Goal: Check status: Check status

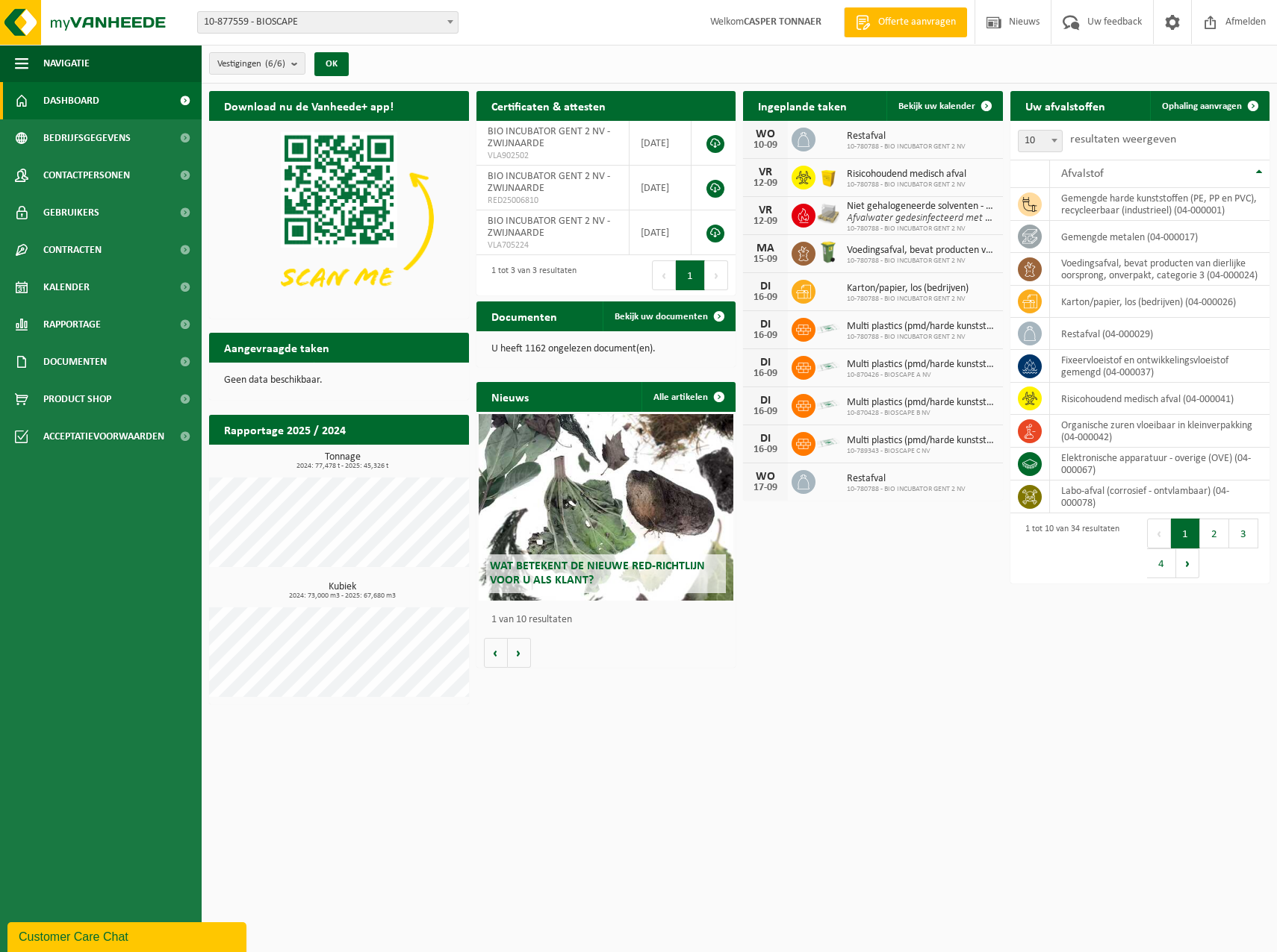
drag, startPoint x: 101, startPoint y: 284, endPoint x: 461, endPoint y: 273, distance: 360.2
click at [101, 284] on link "Kalender" at bounding box center [101, 287] width 202 height 37
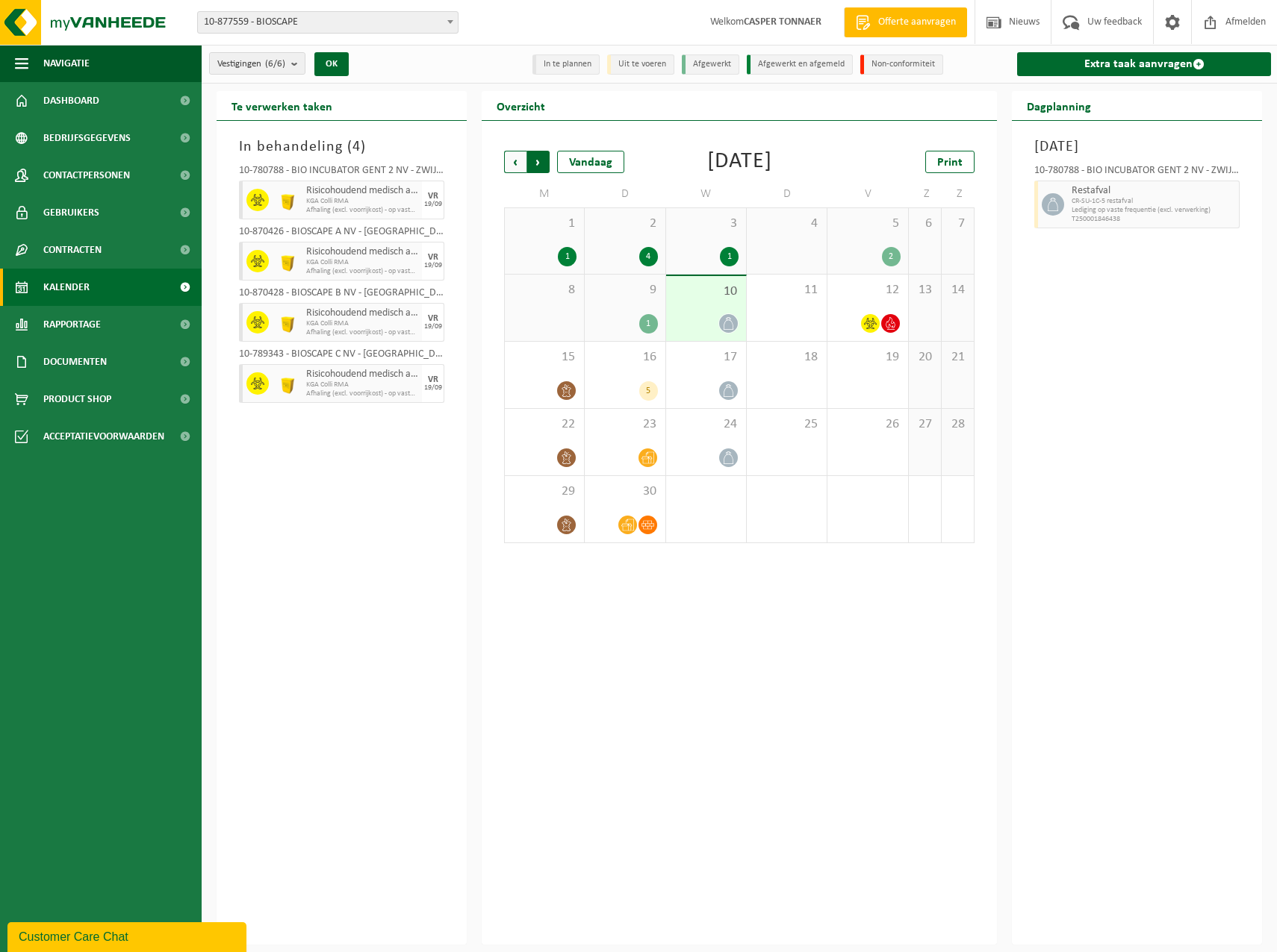
click at [517, 159] on span "Vorige" at bounding box center [515, 162] width 22 height 22
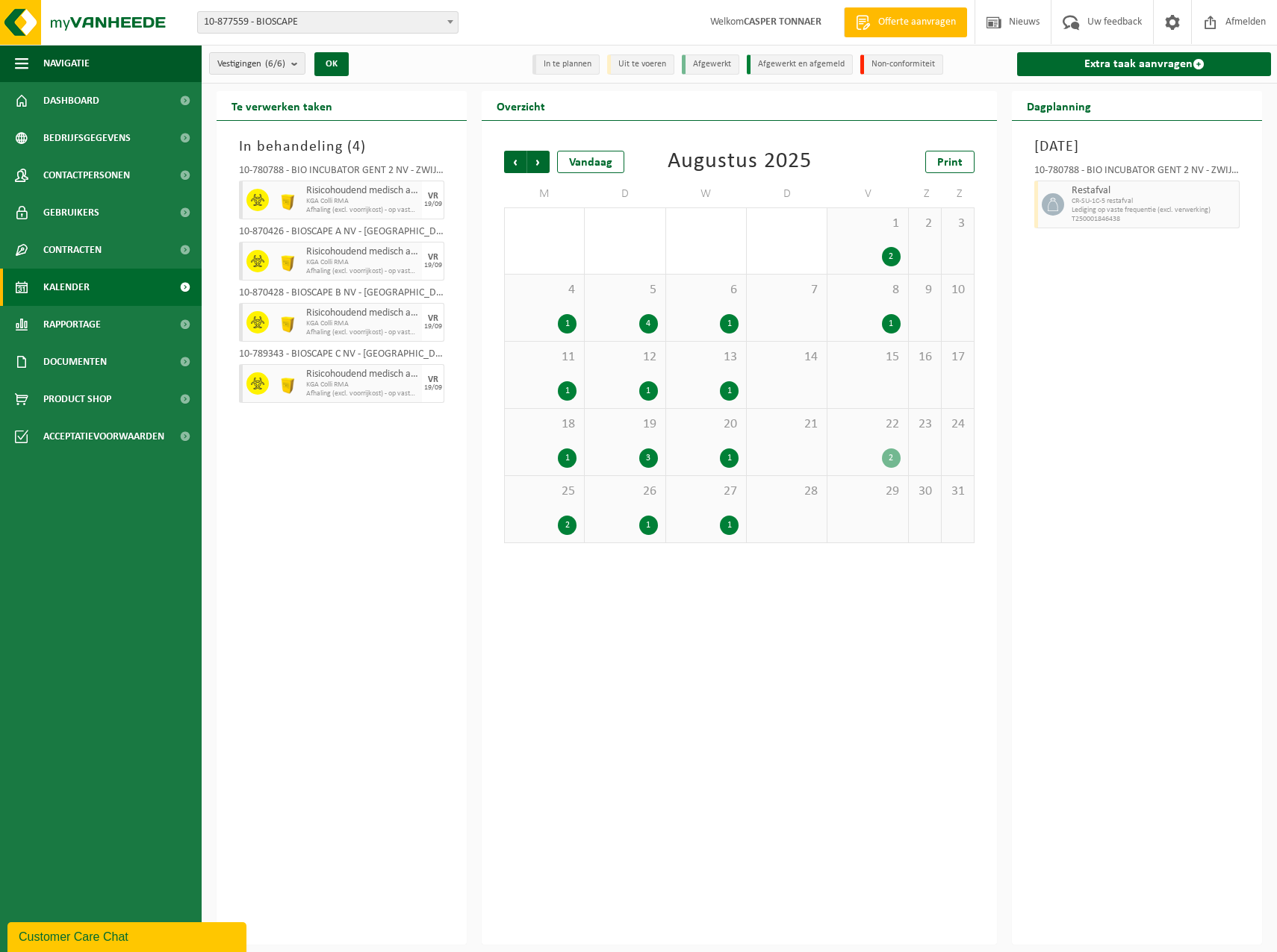
click at [853, 455] on div "2" at bounding box center [867, 458] width 65 height 19
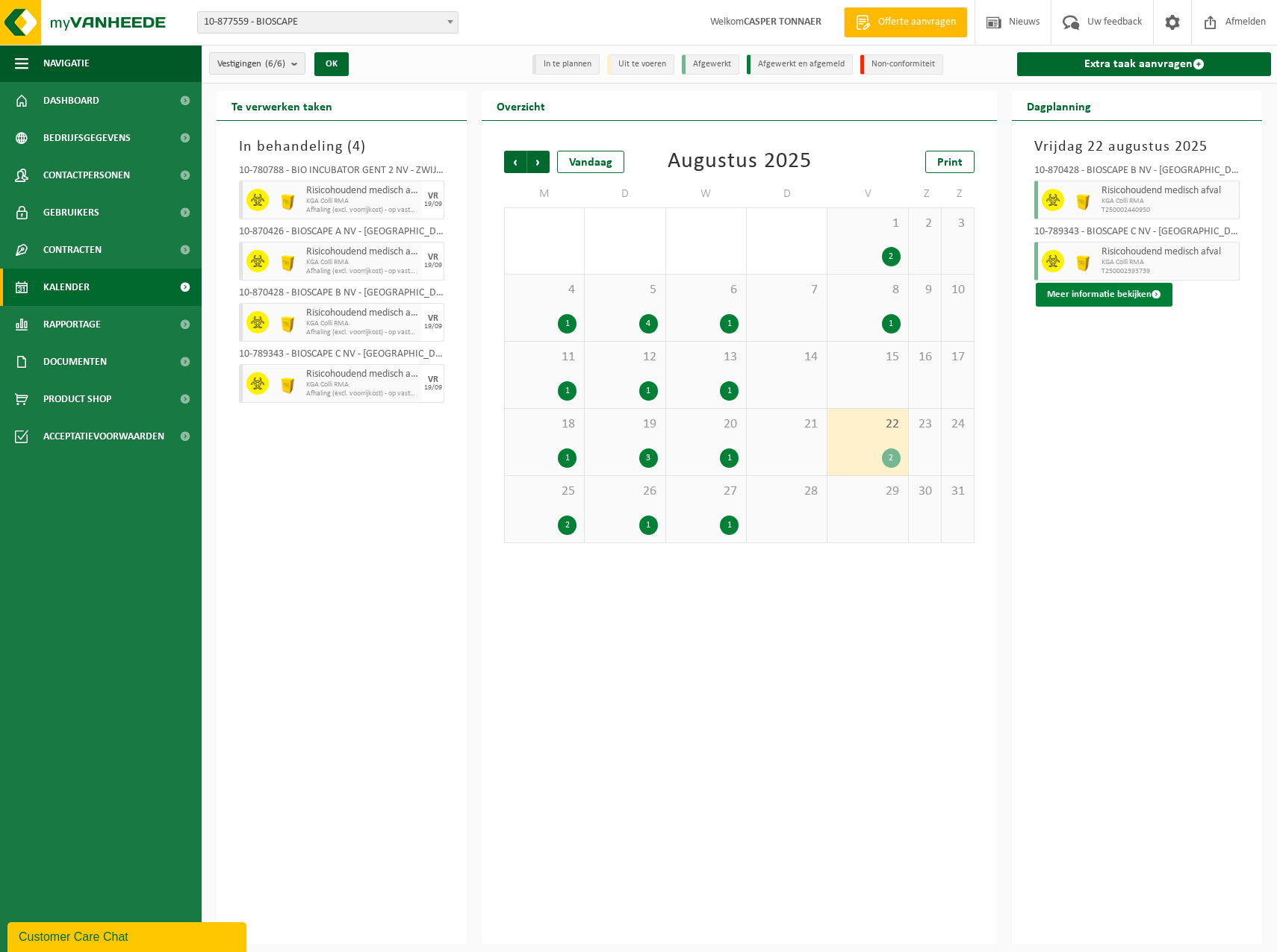
click at [1065, 292] on button "Meer informatie bekijken" at bounding box center [1104, 295] width 136 height 24
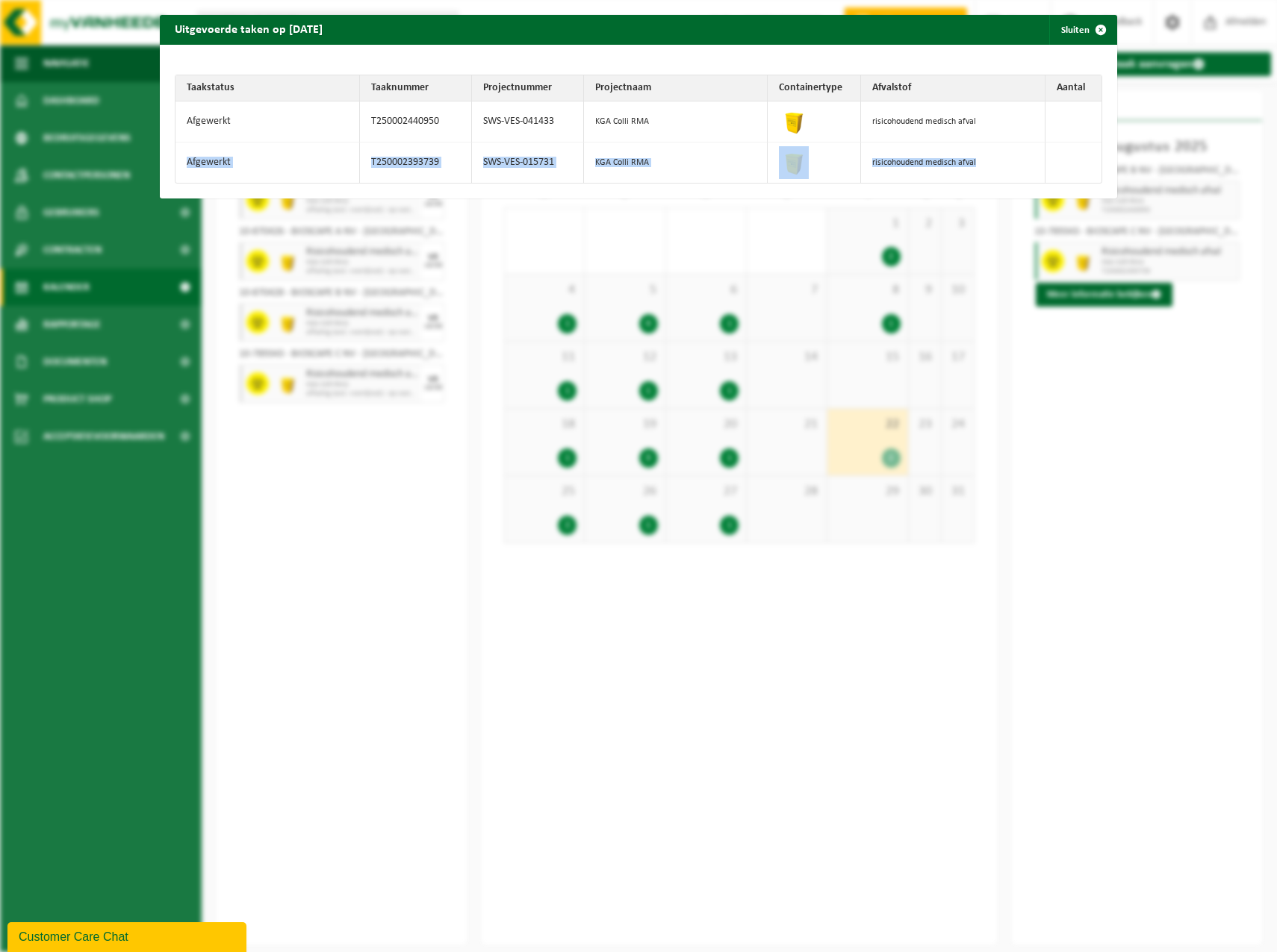
drag, startPoint x: 1049, startPoint y: 110, endPoint x: 1046, endPoint y: 157, distance: 47.1
click at [1046, 157] on tbody "Afgewerkt T250002440950 SWS-VES-041433 KGA Colli RMA risicohoudend medisch afva…" at bounding box center [638, 142] width 927 height 81
drag, startPoint x: 1046, startPoint y: 157, endPoint x: 1089, endPoint y: 30, distance: 134.1
click at [1092, 23] on span "button" at bounding box center [1100, 29] width 30 height 29
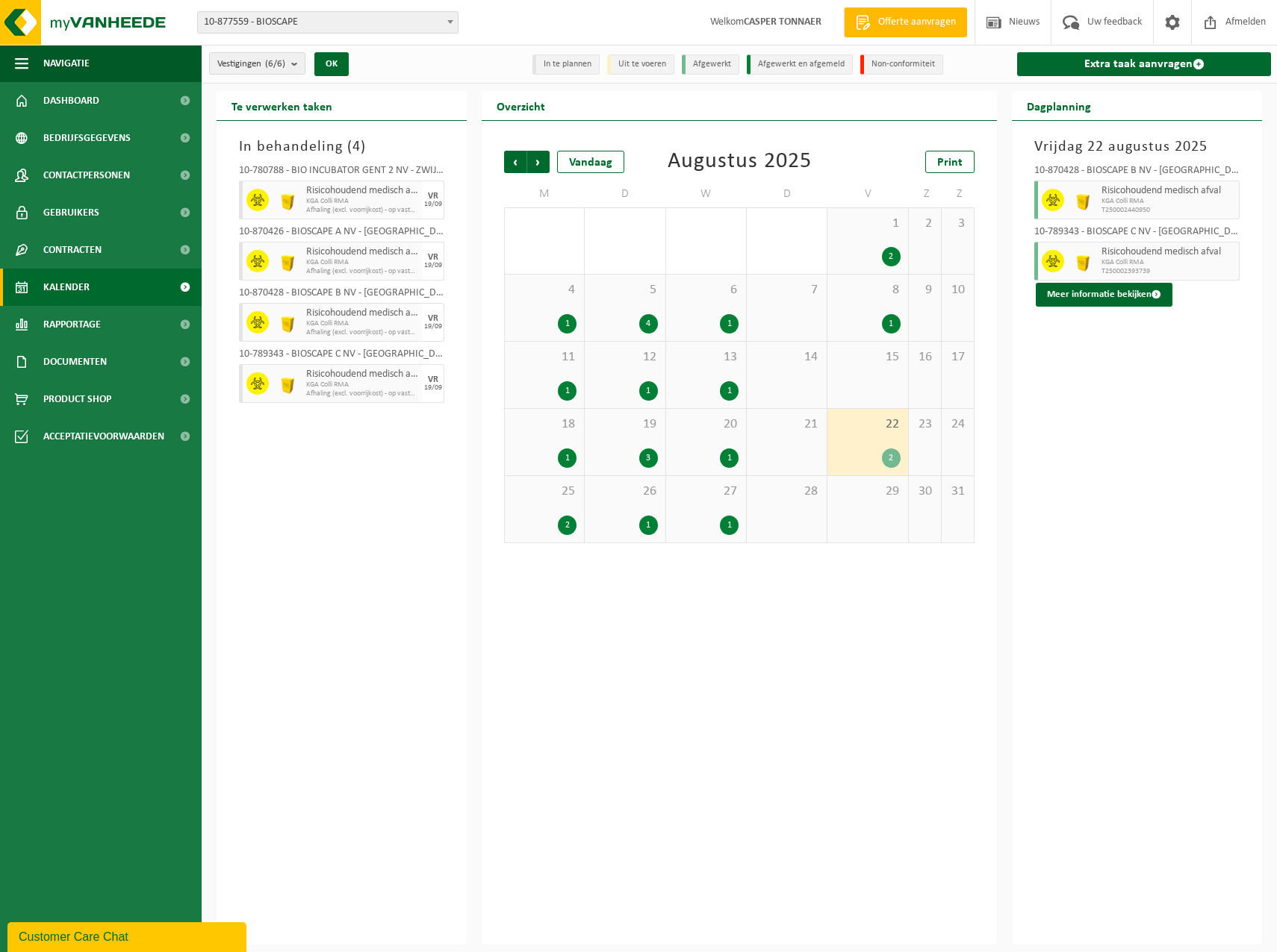
click at [693, 429] on span "20" at bounding box center [705, 425] width 65 height 17
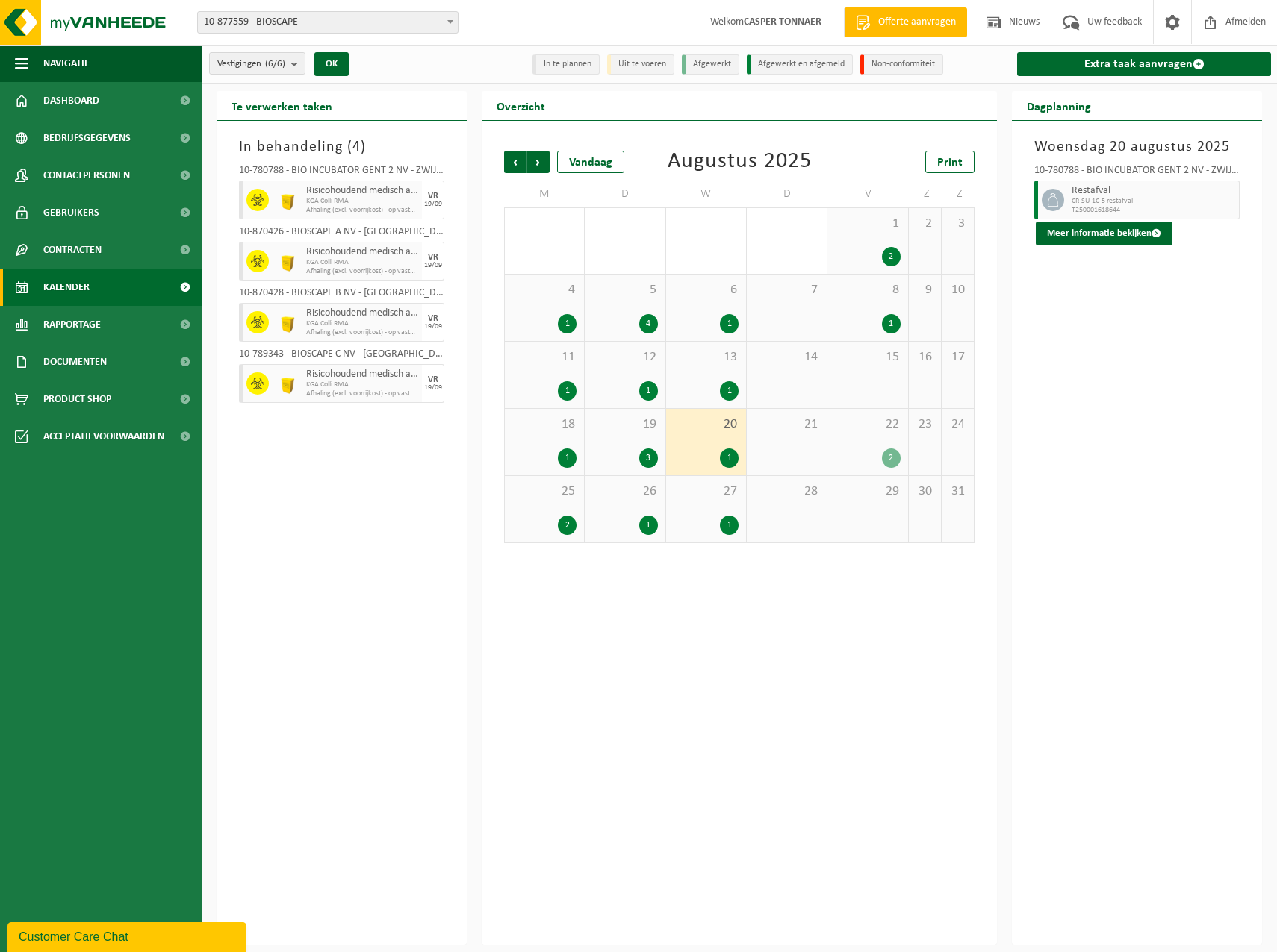
click at [716, 370] on div "13 1" at bounding box center [705, 375] width 80 height 66
click at [644, 370] on div "12 1" at bounding box center [624, 375] width 80 height 66
click at [637, 458] on div "3" at bounding box center [624, 458] width 65 height 19
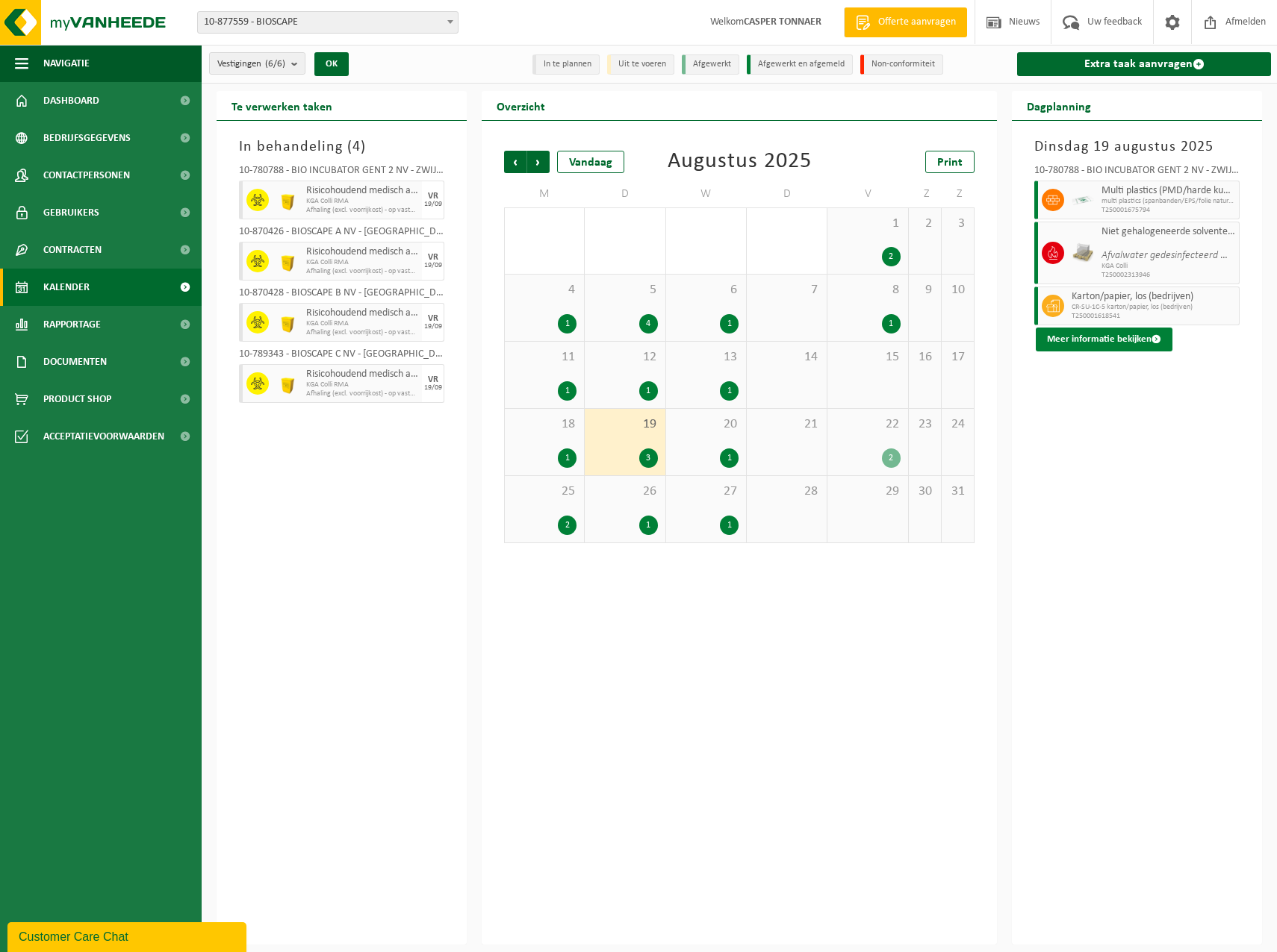
click at [1054, 338] on button "Meer informatie bekijken" at bounding box center [1104, 339] width 136 height 24
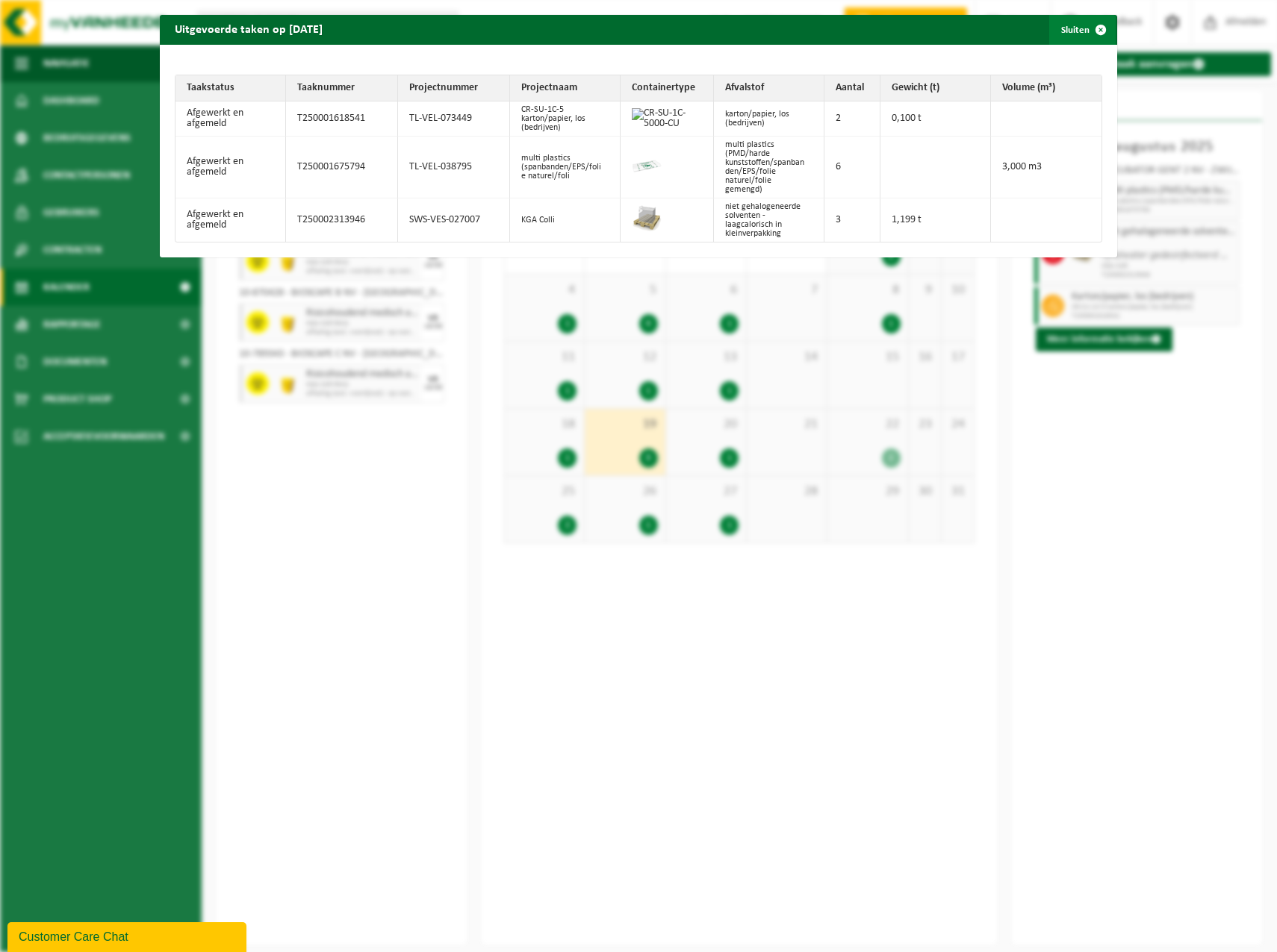
click at [1085, 31] on span "button" at bounding box center [1100, 29] width 30 height 29
